Goal: Find specific page/section: Find specific page/section

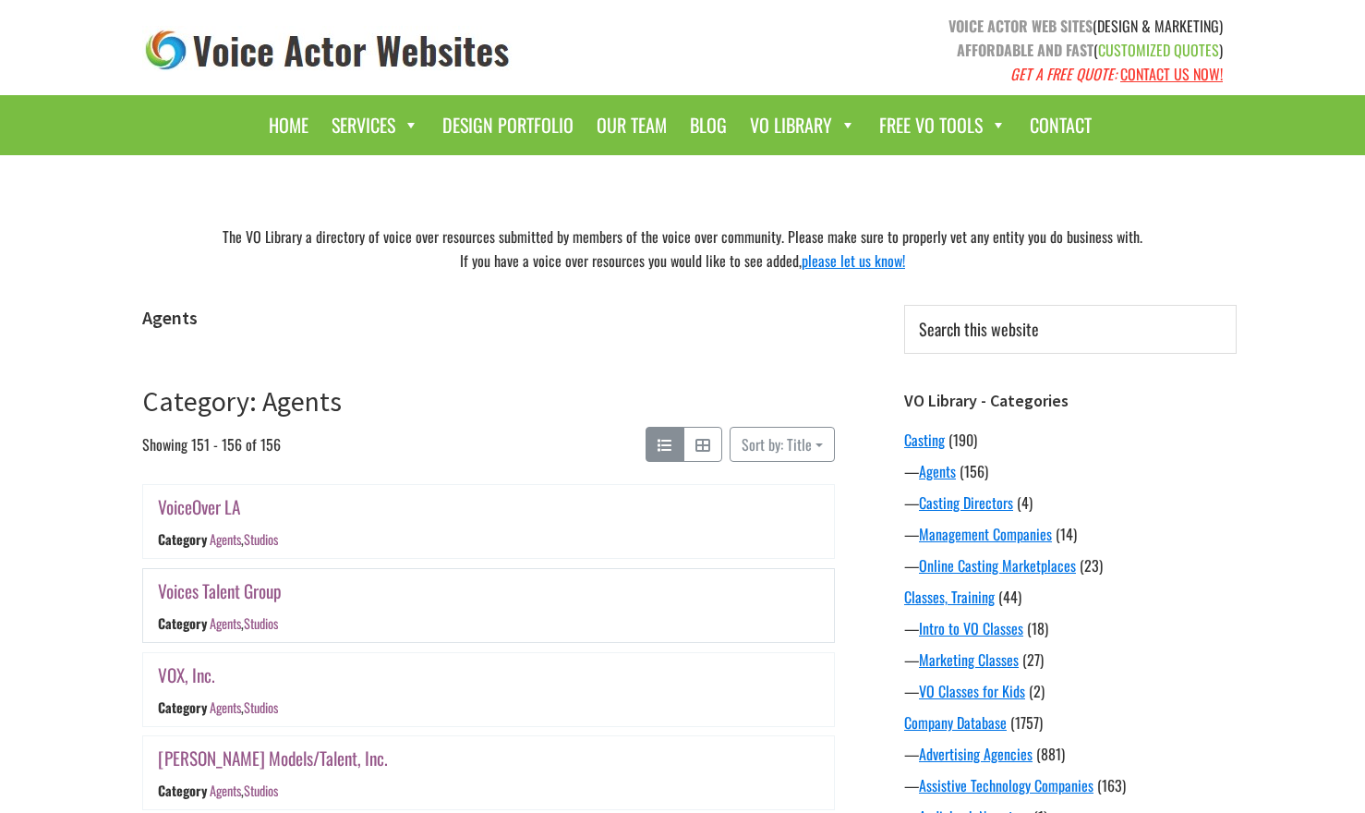
scroll to position [241, 0]
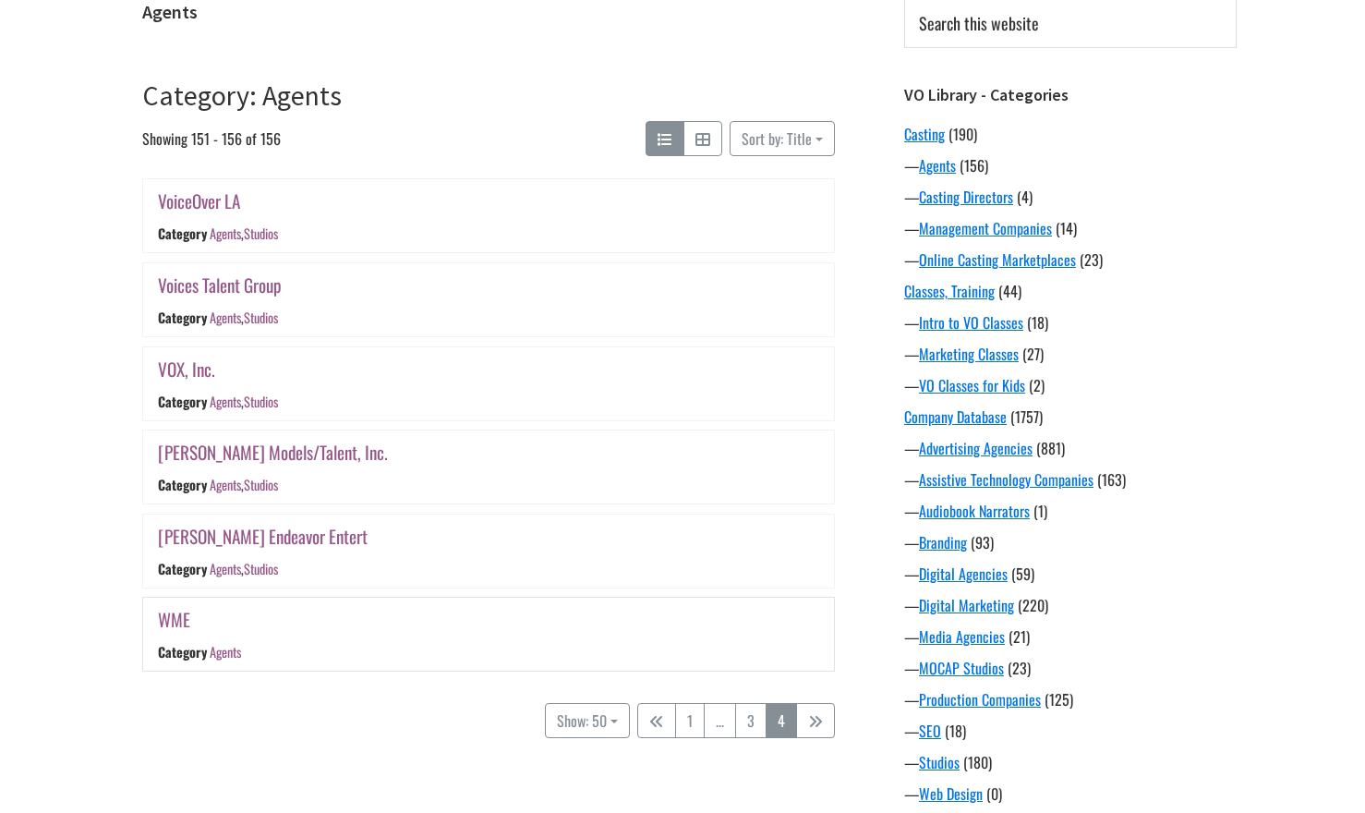
click at [172, 617] on link "WME" at bounding box center [174, 619] width 32 height 27
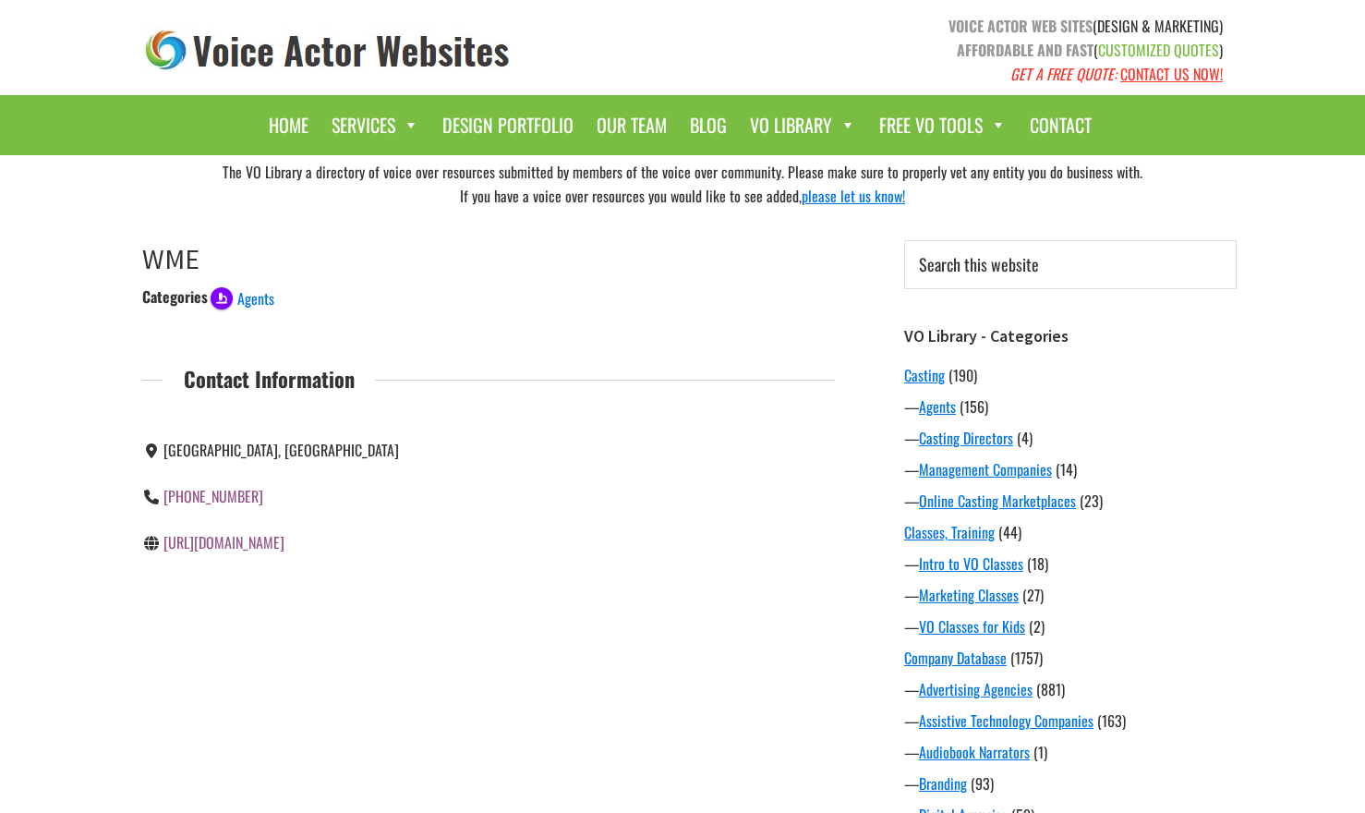
click at [238, 545] on link "https://www.wmeagency.com/" at bounding box center [223, 542] width 121 height 22
